Goal: Communication & Community: Answer question/provide support

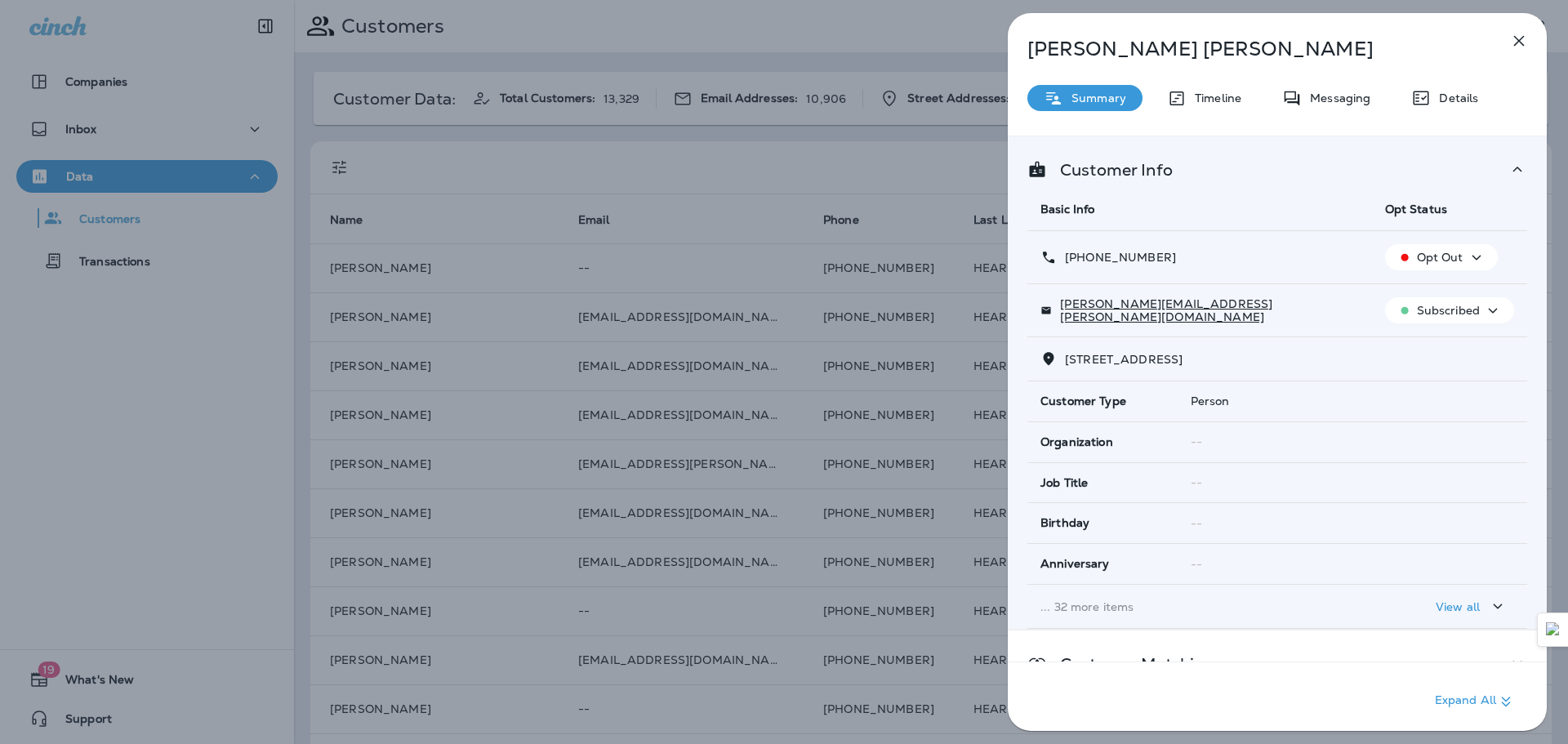
click at [892, 183] on div "[PERSON_NAME] Summary Timeline Messaging Details Customer Info Basic Info Opt S…" at bounding box center [784, 372] width 1568 height 744
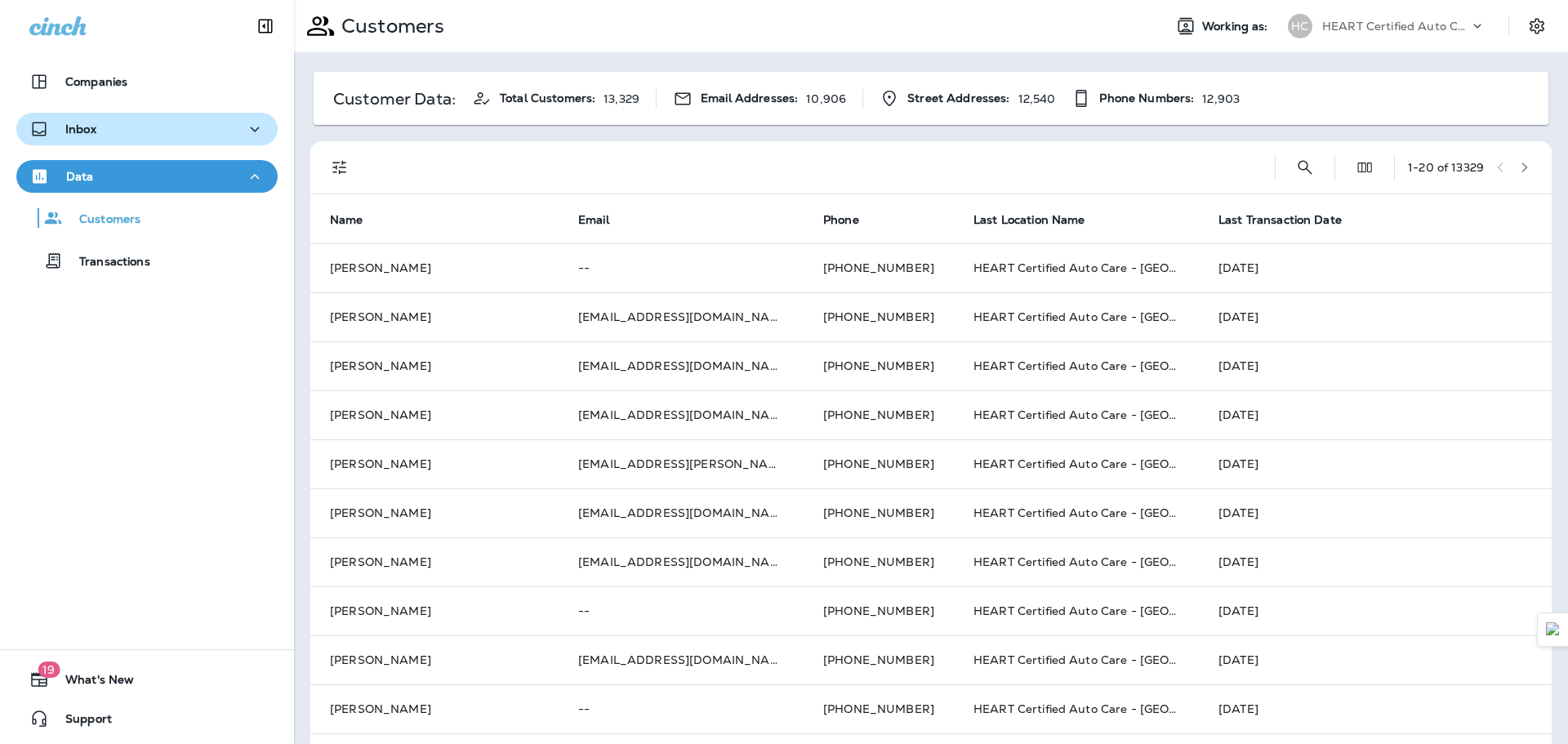
click at [205, 137] on div "Inbox" at bounding box center [147, 129] width 235 height 20
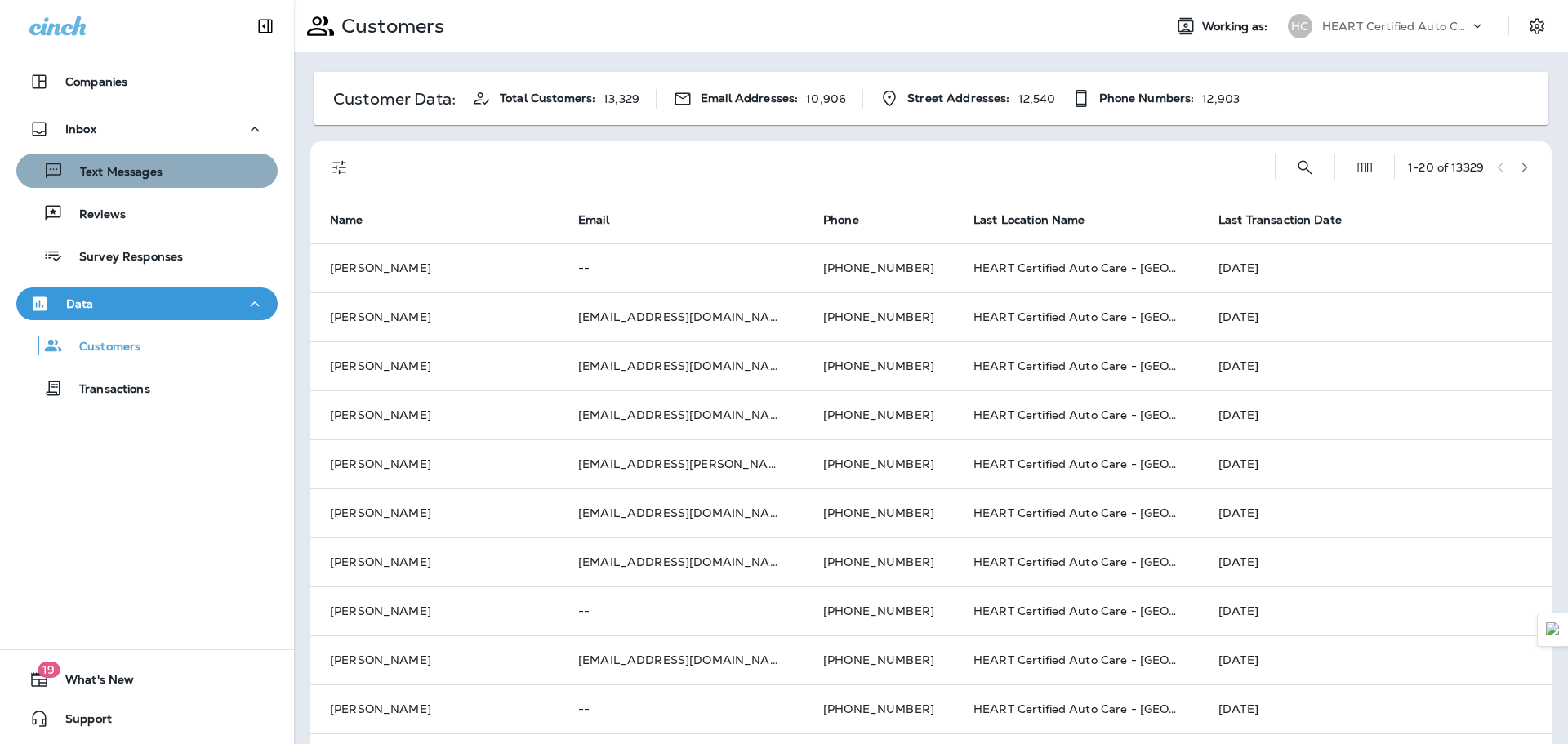
click at [193, 174] on div "Text Messages" at bounding box center [147, 170] width 249 height 25
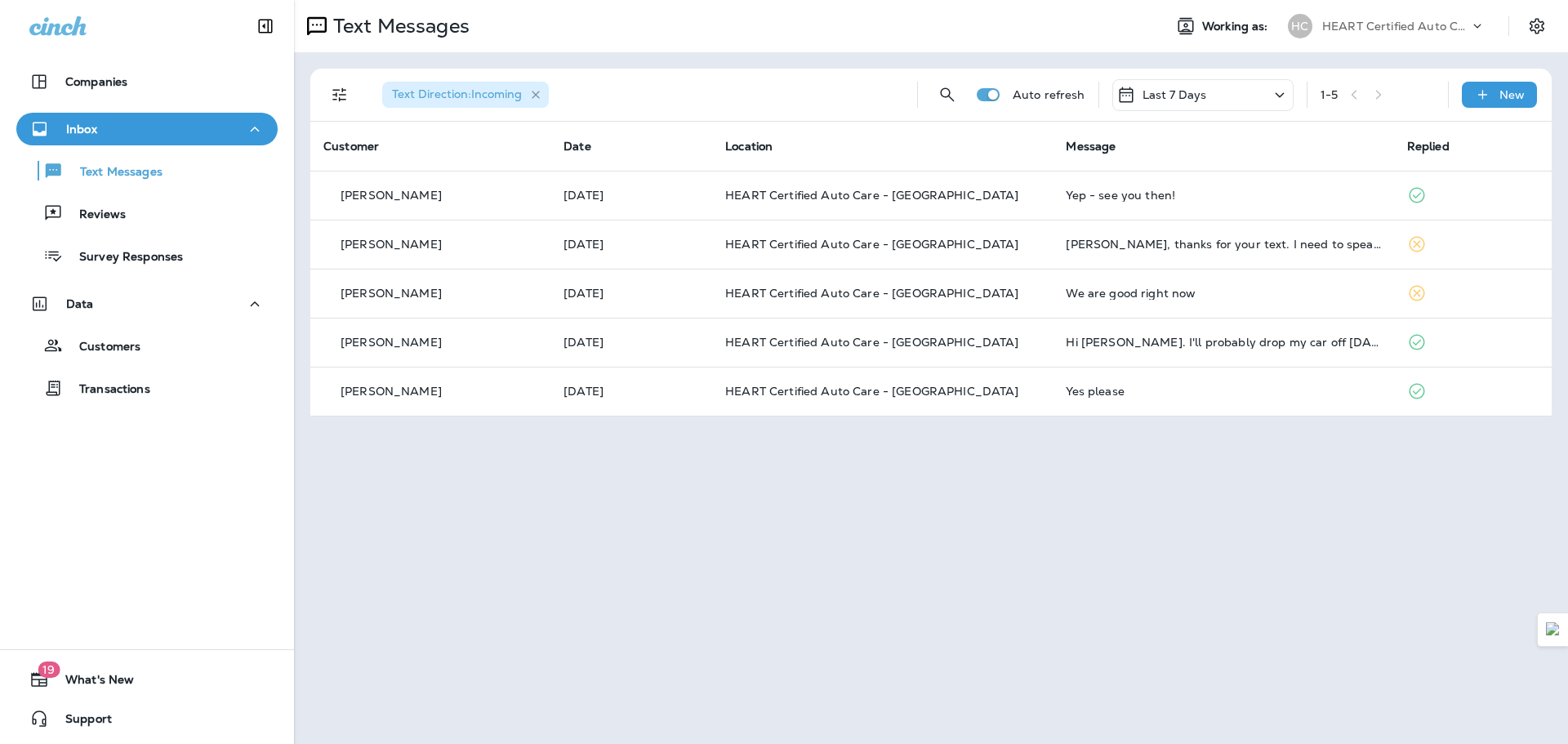
click at [539, 92] on icon "button" at bounding box center [535, 95] width 14 height 14
